Goal: Information Seeking & Learning: Learn about a topic

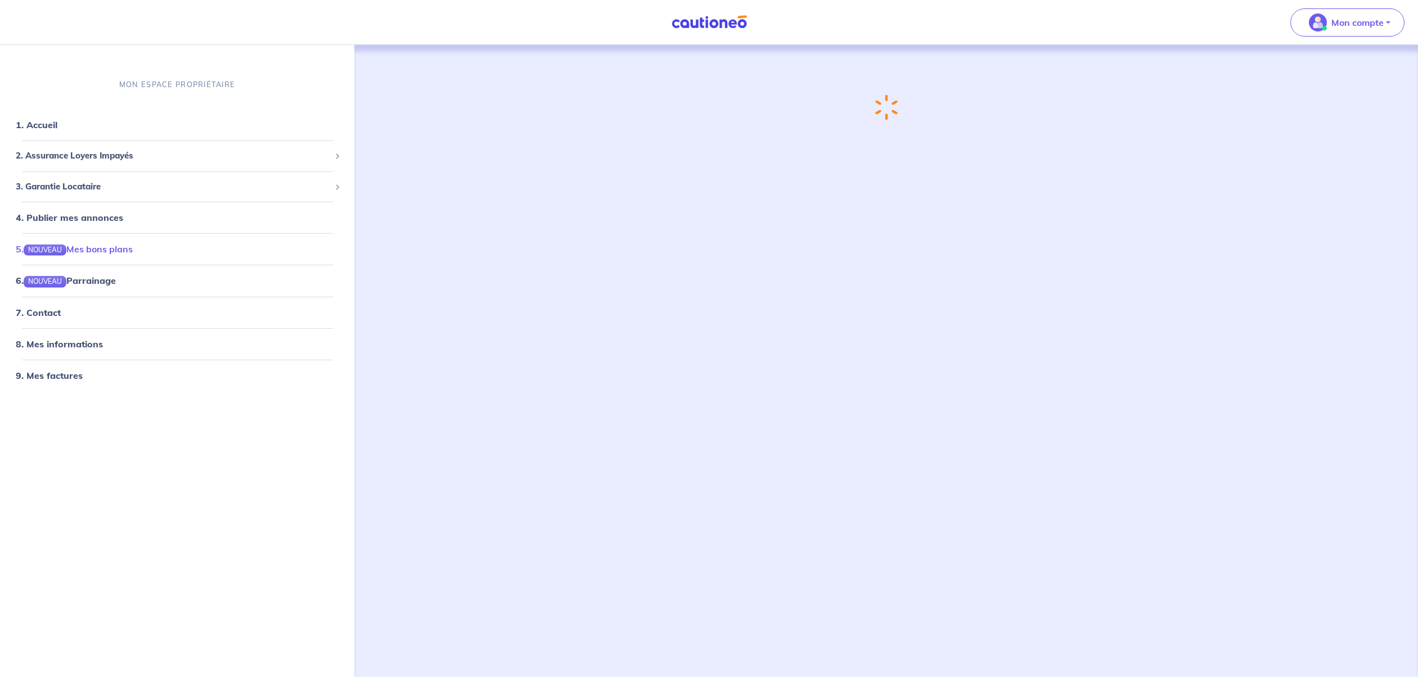
click at [133, 247] on link "5. NOUVEAU Mes bons plans" at bounding box center [74, 249] width 117 height 11
click at [115, 283] on link "6. NOUVEAU Parrainage" at bounding box center [65, 280] width 99 height 11
click at [115, 277] on link "6. NOUVEAU Parrainage" at bounding box center [65, 280] width 99 height 11
click at [60, 313] on link "7. Contact" at bounding box center [38, 312] width 44 height 11
click at [117, 157] on span "2. Assurance Loyers Impayés" at bounding box center [172, 158] width 313 height 13
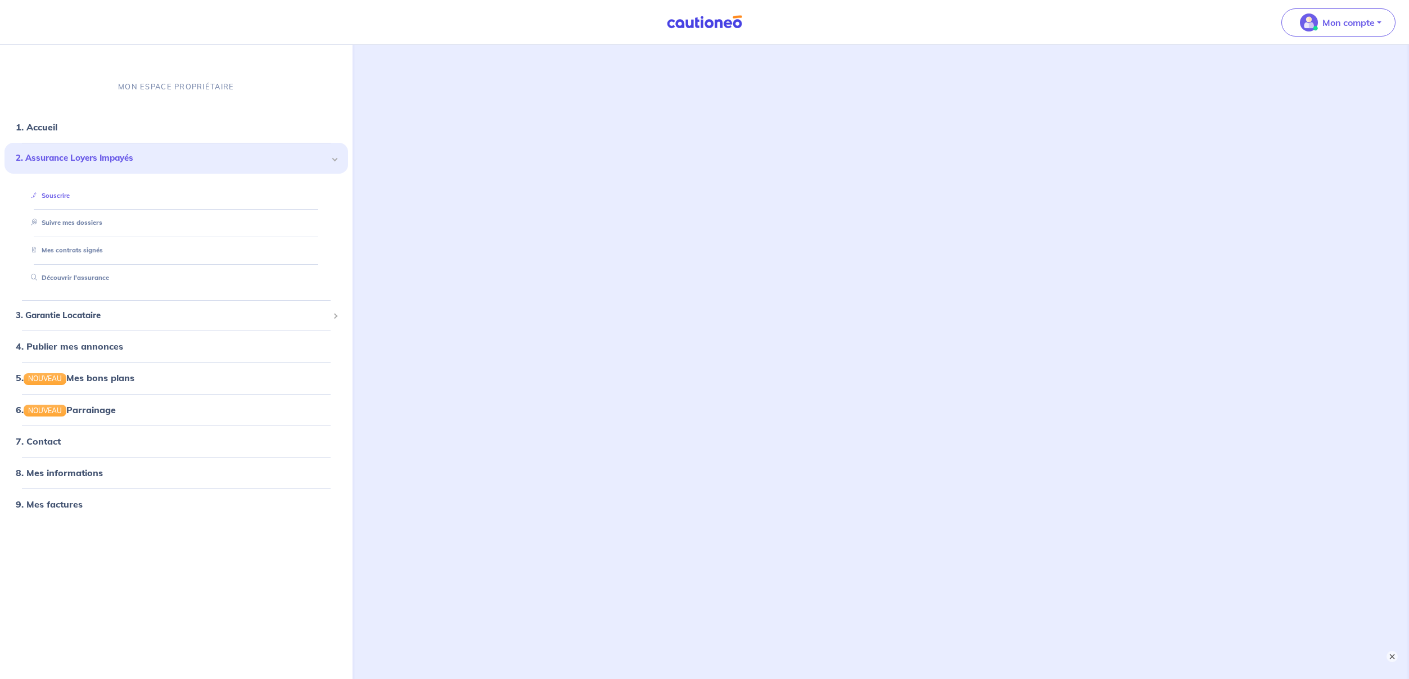
scroll to position [72, 0]
click at [75, 278] on link "Découvrir l'assurance" at bounding box center [66, 278] width 81 height 8
